Goal: Find contact information: Find contact information

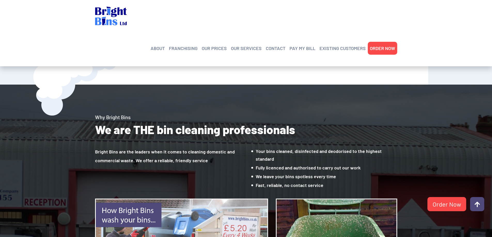
scroll to position [361, 0]
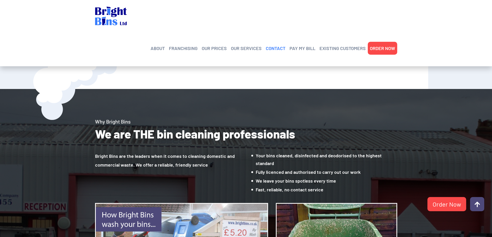
click at [270, 44] on link "CONTACT" at bounding box center [276, 48] width 20 height 8
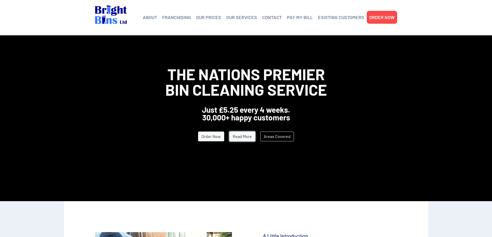
click at [244, 137] on link "Read More" at bounding box center [242, 137] width 26 height 10
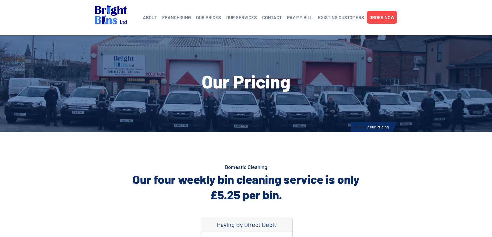
click at [357, 127] on link "Home" at bounding box center [361, 127] width 10 height 5
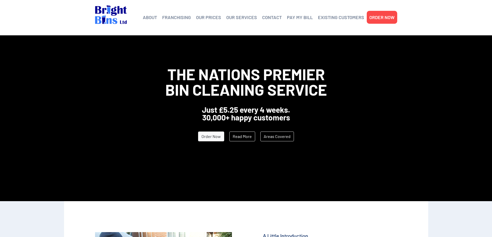
click at [101, 12] on img at bounding box center [111, 14] width 32 height 19
